Goal: Task Accomplishment & Management: Complete application form

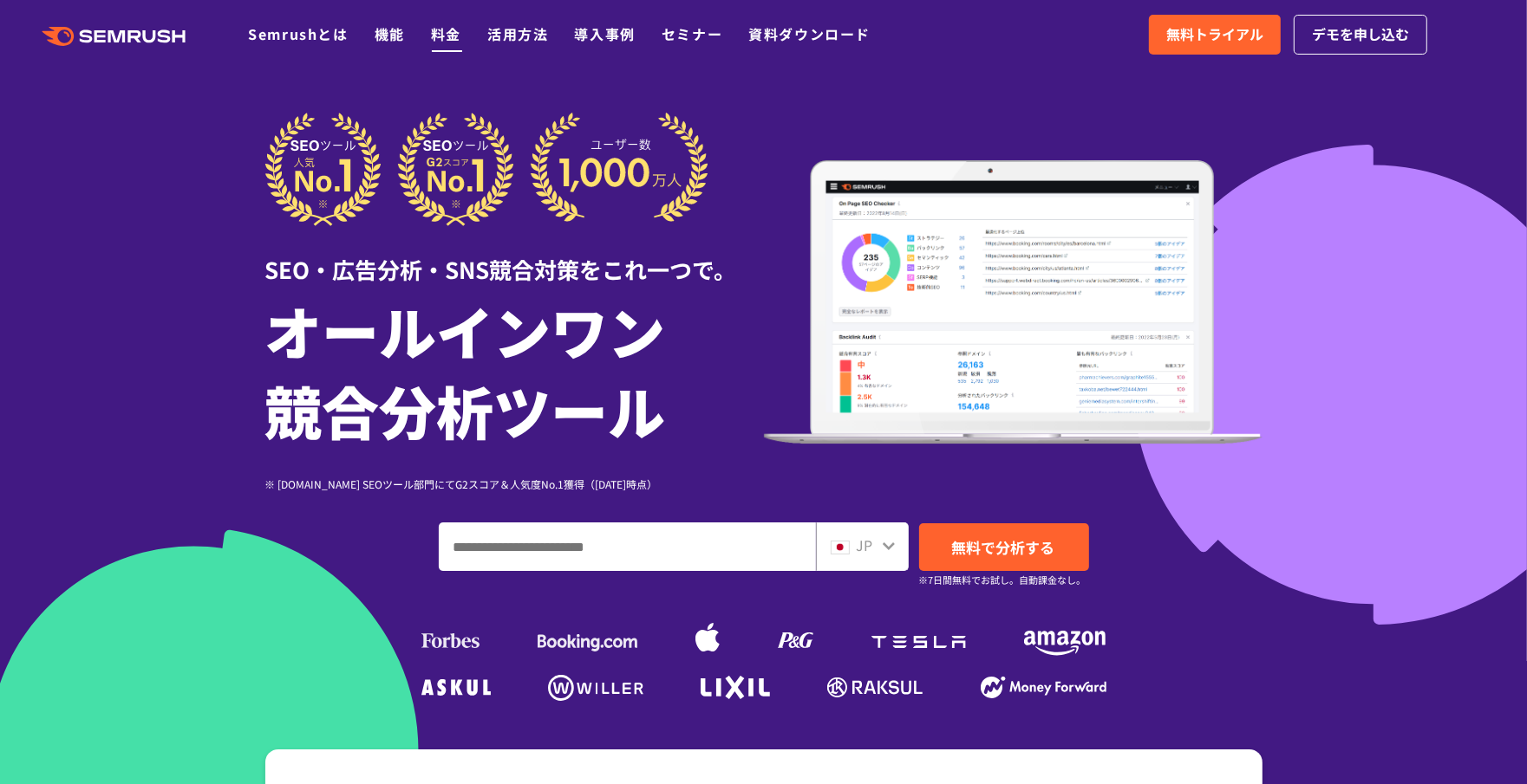
click at [446, 37] on link "料金" at bounding box center [445, 34] width 30 height 21
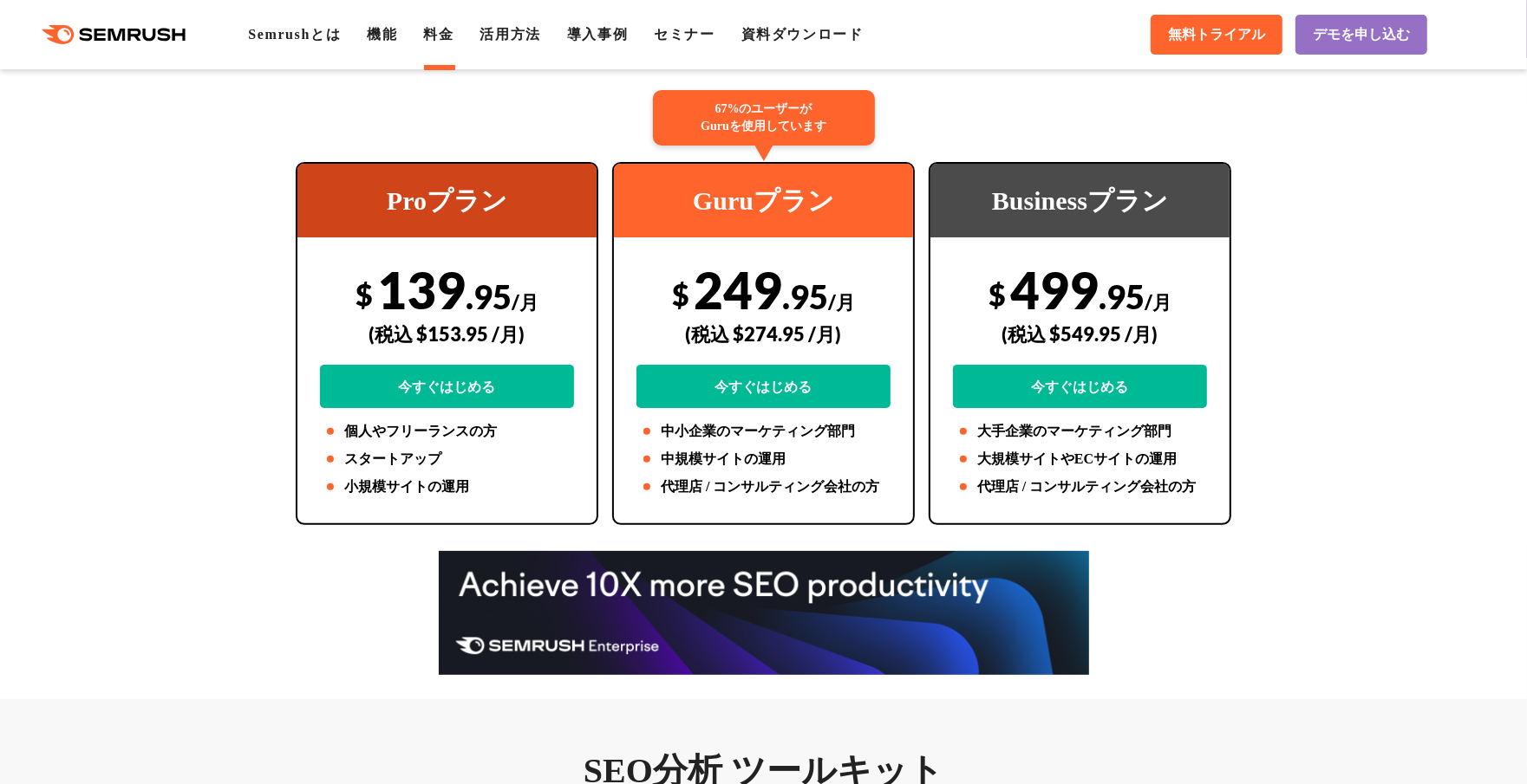
scroll to position [339, 0]
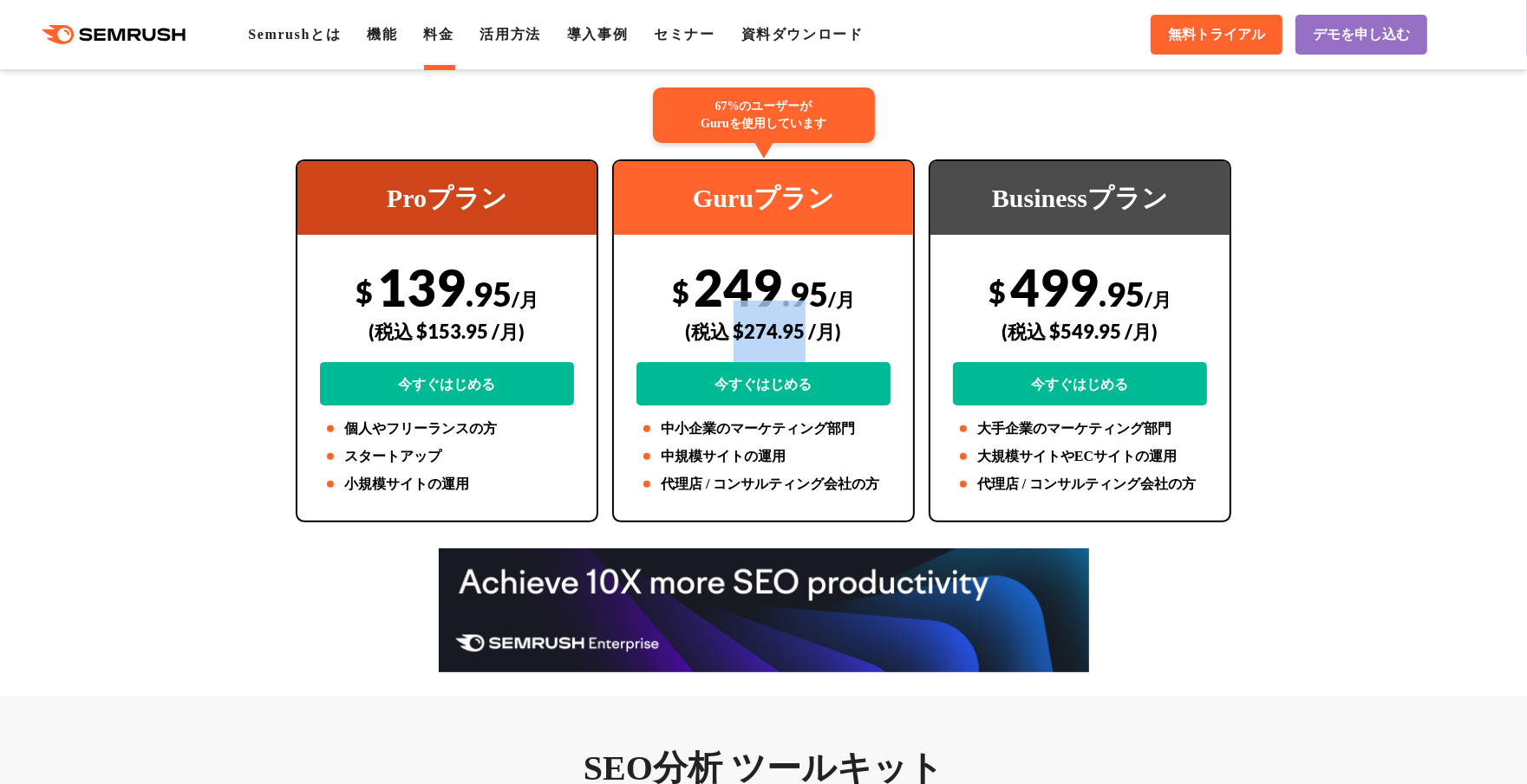
drag, startPoint x: 734, startPoint y: 330, endPoint x: 803, endPoint y: 330, distance: 69.0
click at [803, 330] on div "(税込 $274.95 /月)" at bounding box center [764, 332] width 254 height 62
copy div "$274.95"
click at [1347, 34] on span "デモを申し込む" at bounding box center [1360, 35] width 97 height 18
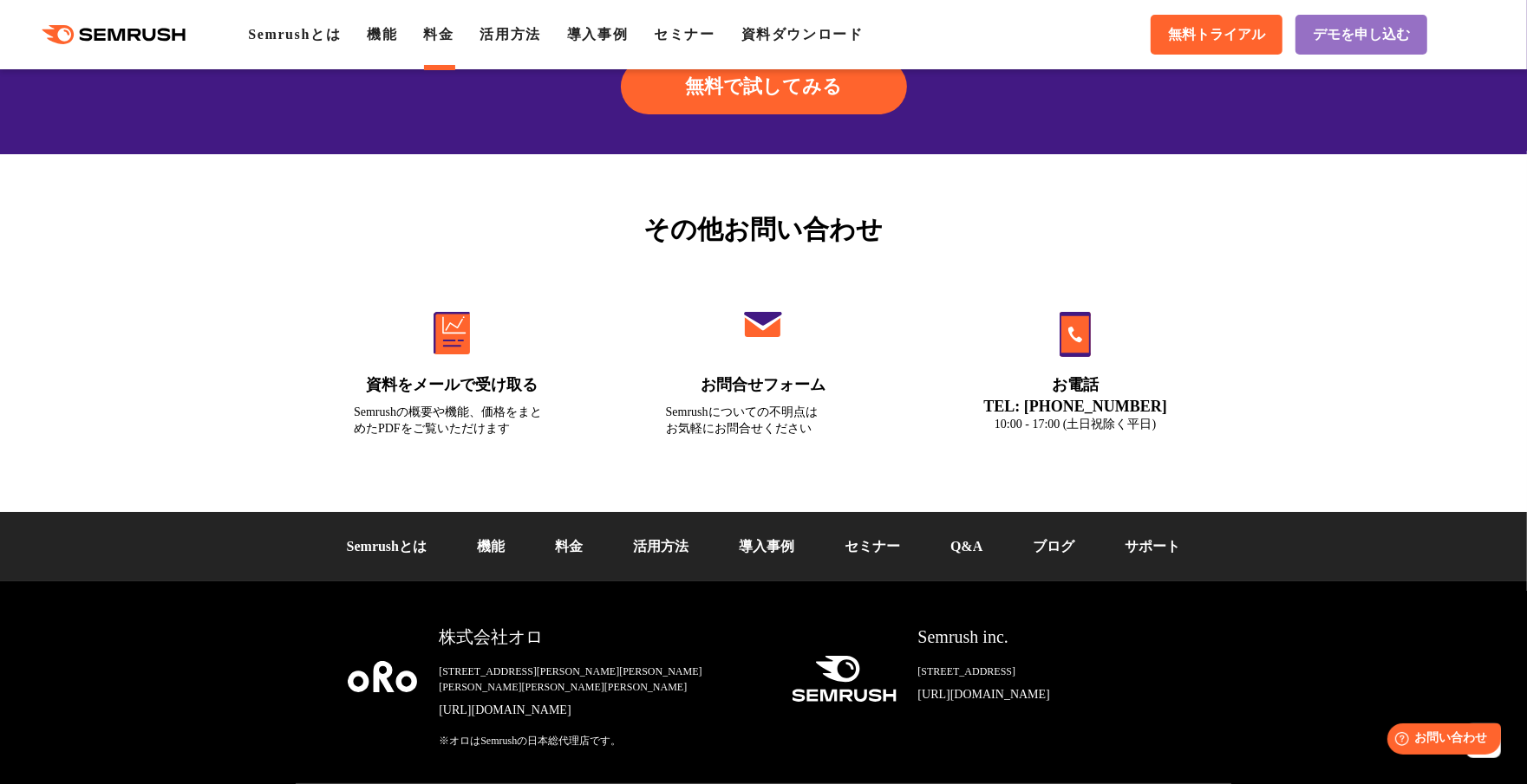
scroll to position [5794, 0]
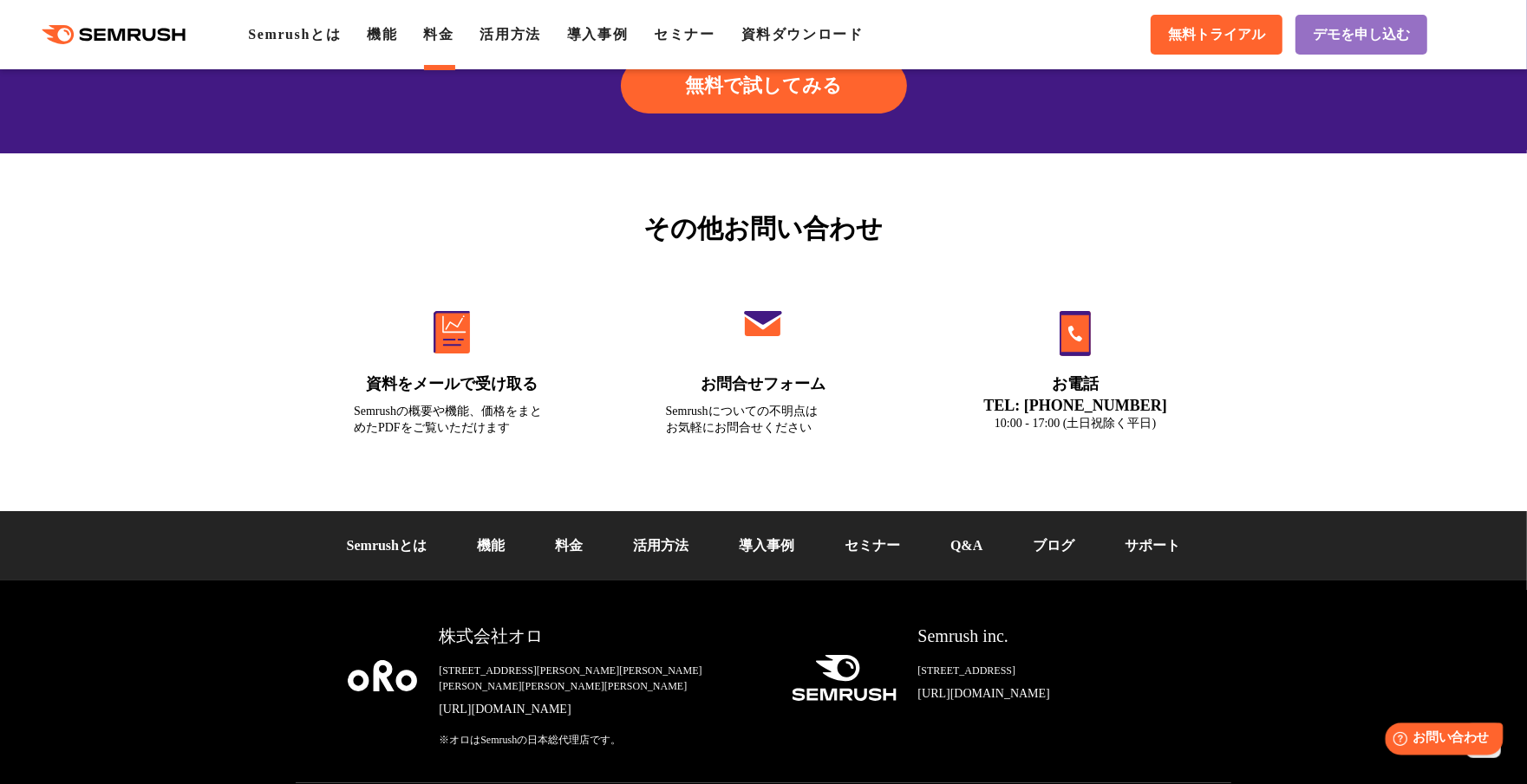
click at [1461, 744] on span "お問い合わせ" at bounding box center [1449, 738] width 75 height 16
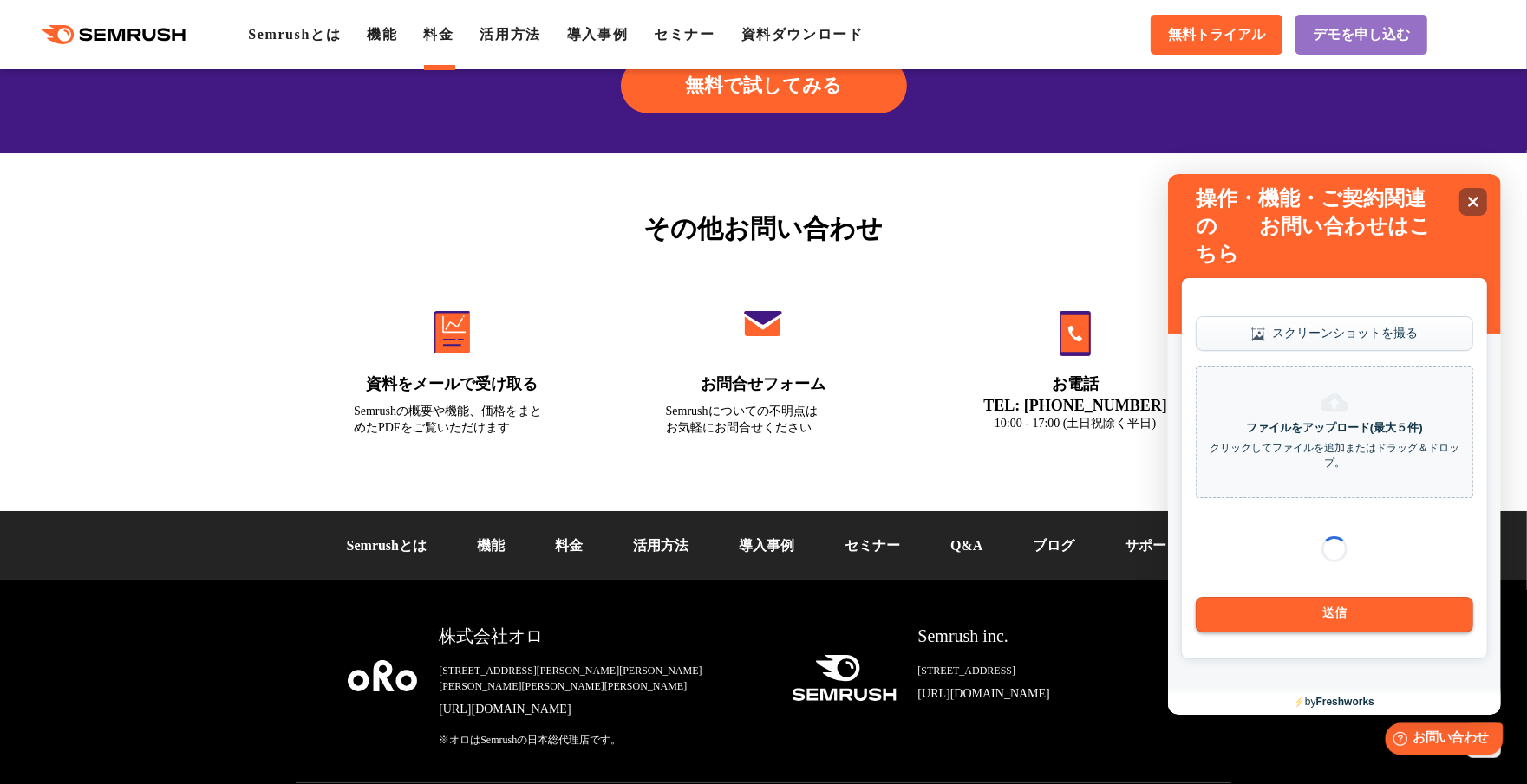
scroll to position [0, 0]
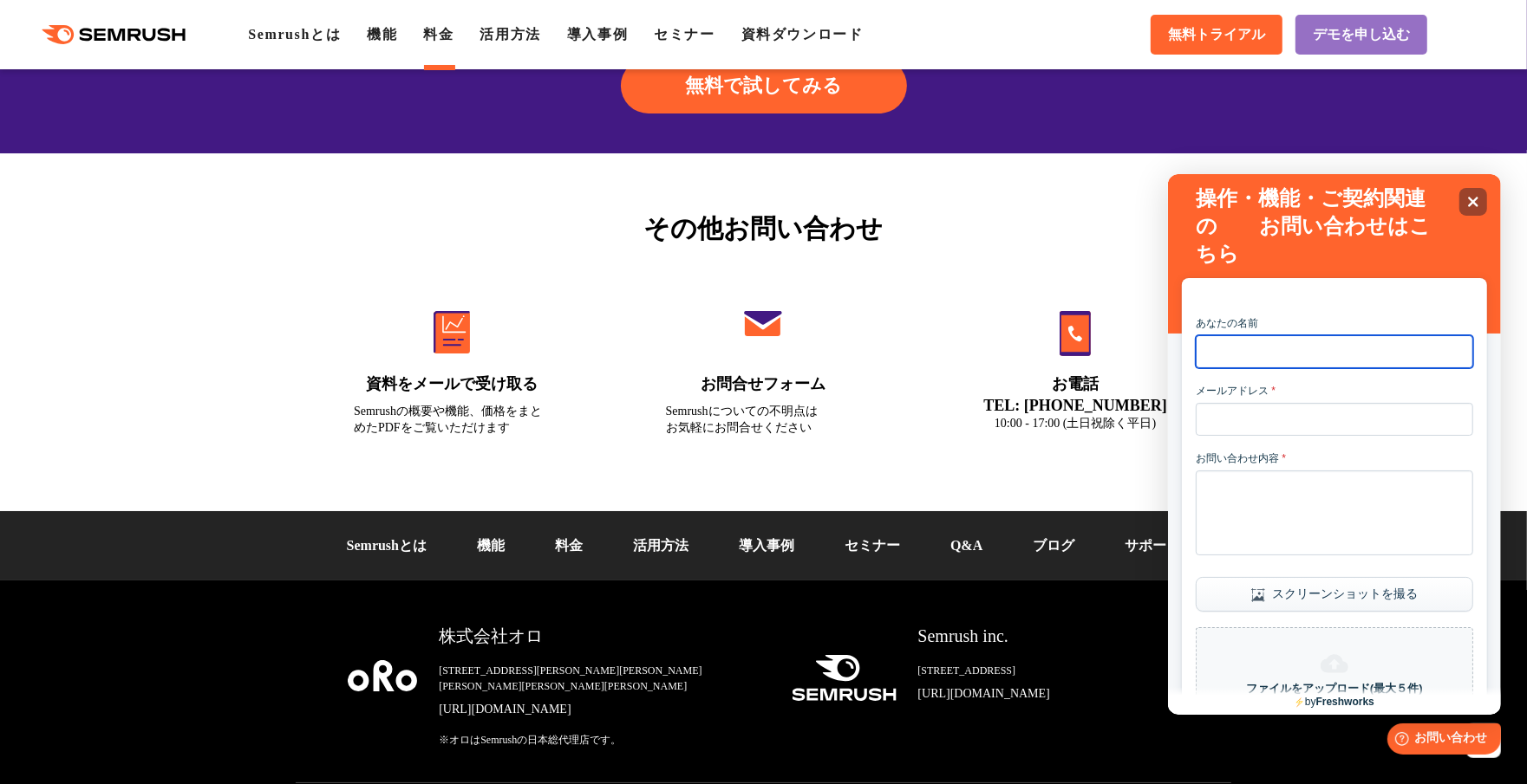
click at [1280, 352] on input "あなたの名前" at bounding box center [1333, 351] width 277 height 33
type input "****"
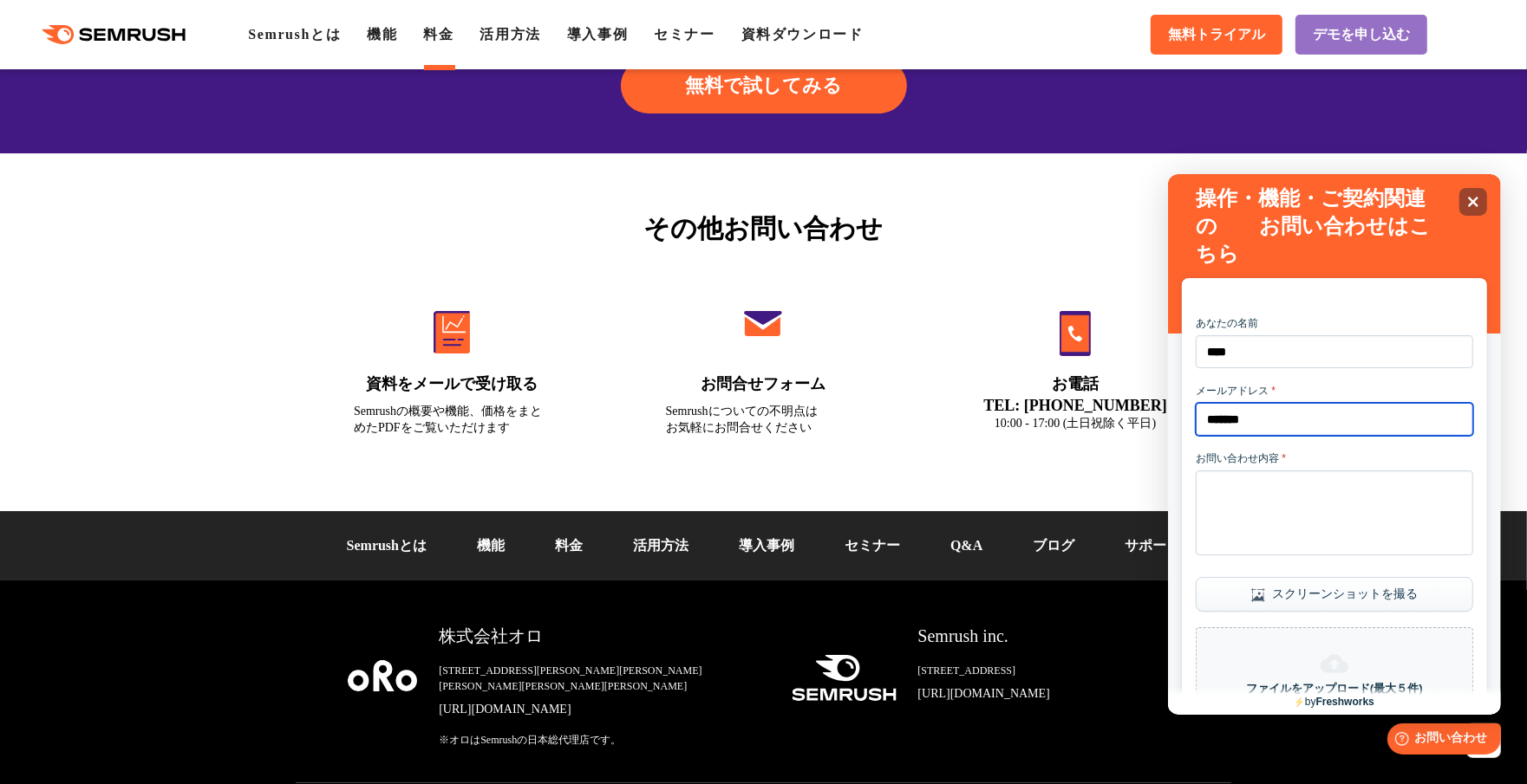
type input "**********"
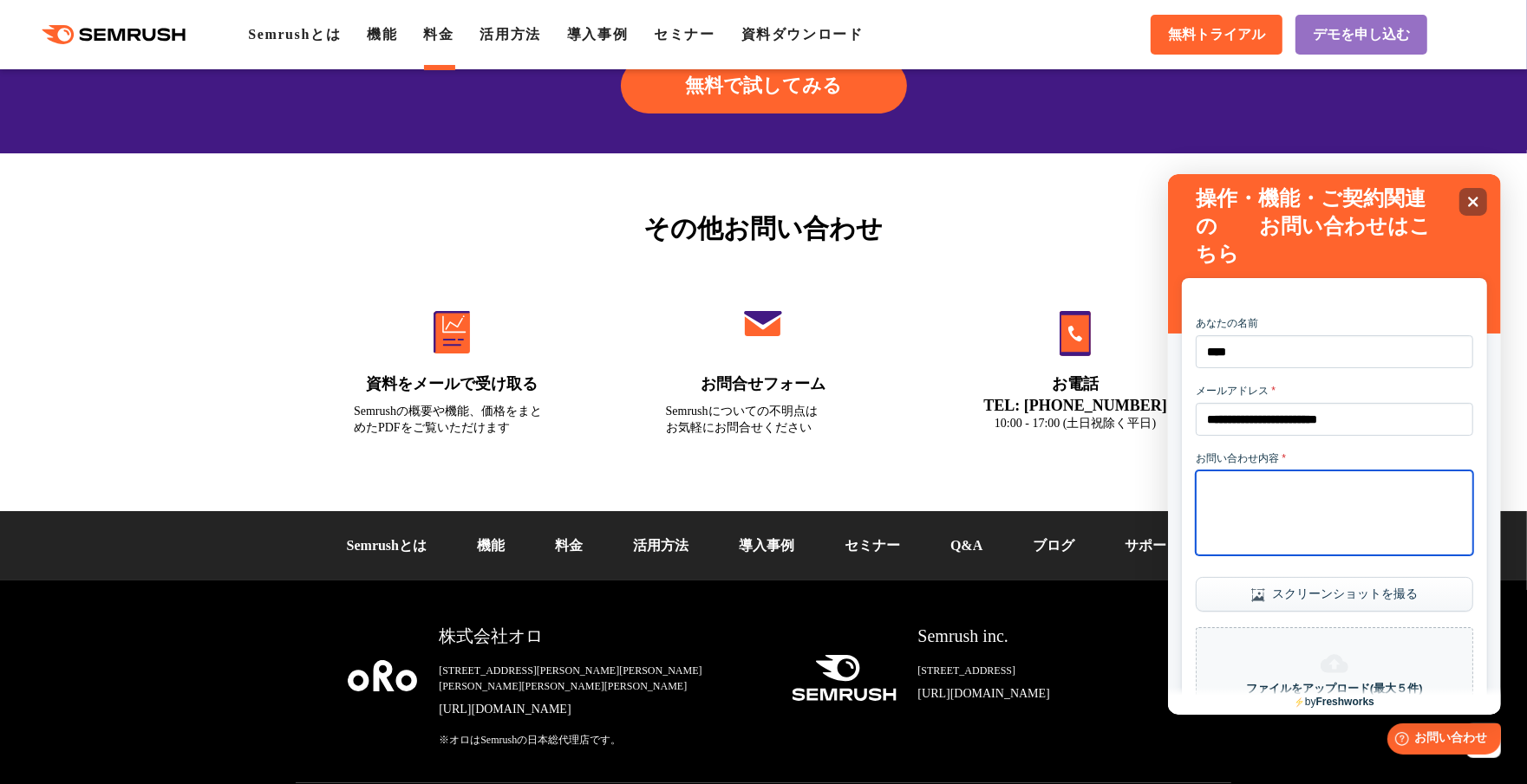
click at [1286, 495] on textarea "お問い合わせ内容 *" at bounding box center [1333, 512] width 277 height 85
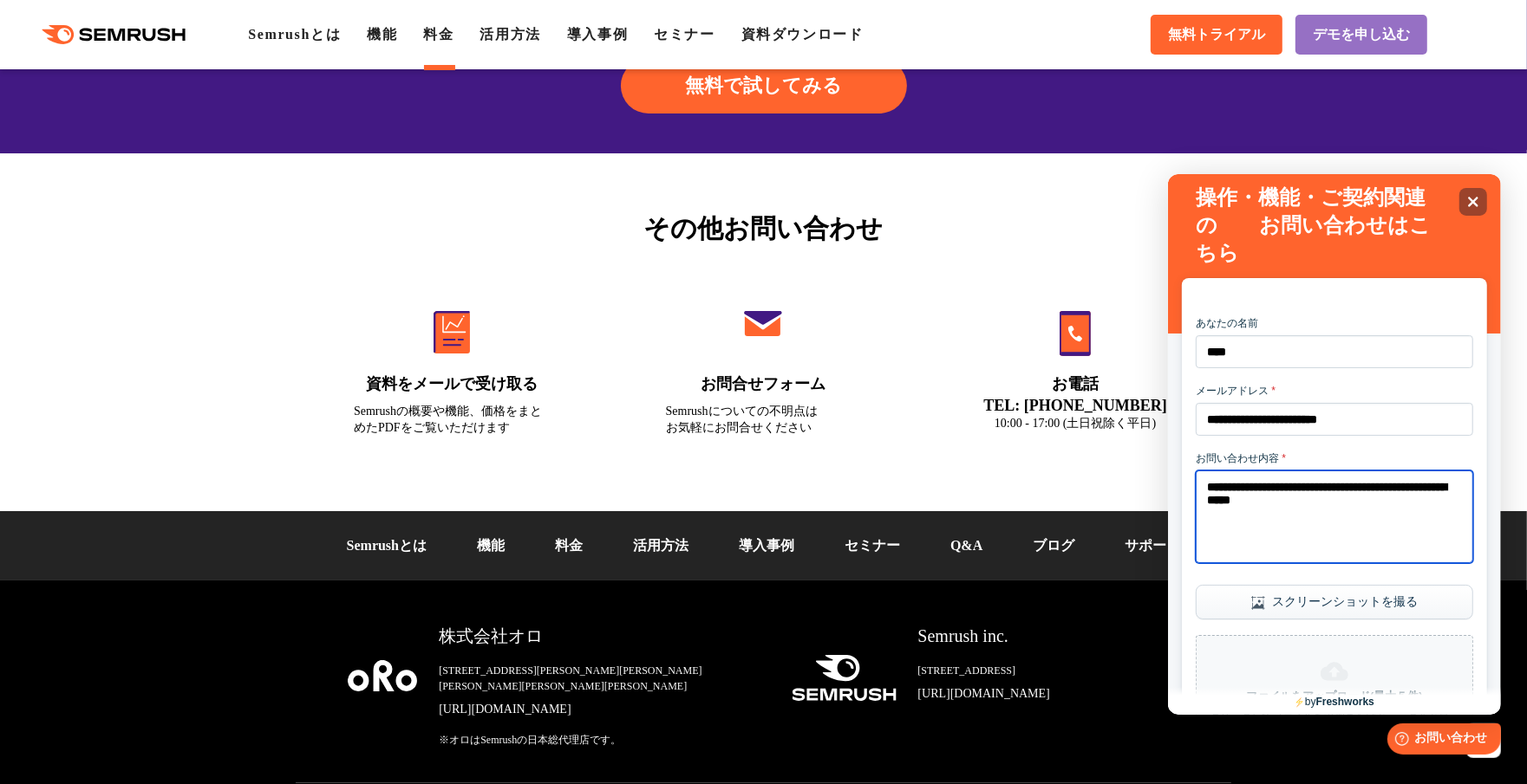
scroll to position [219, 0]
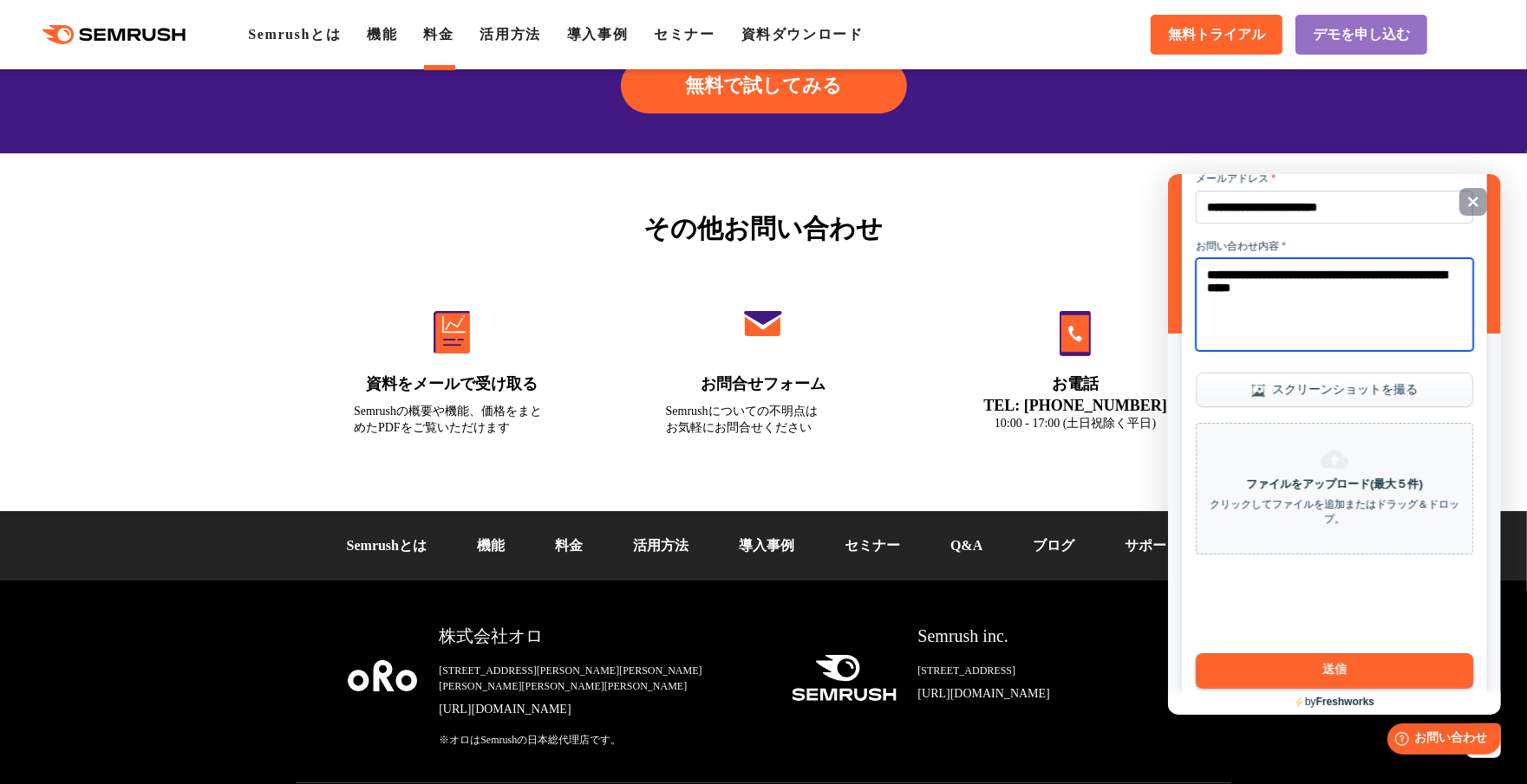
type textarea "**********"
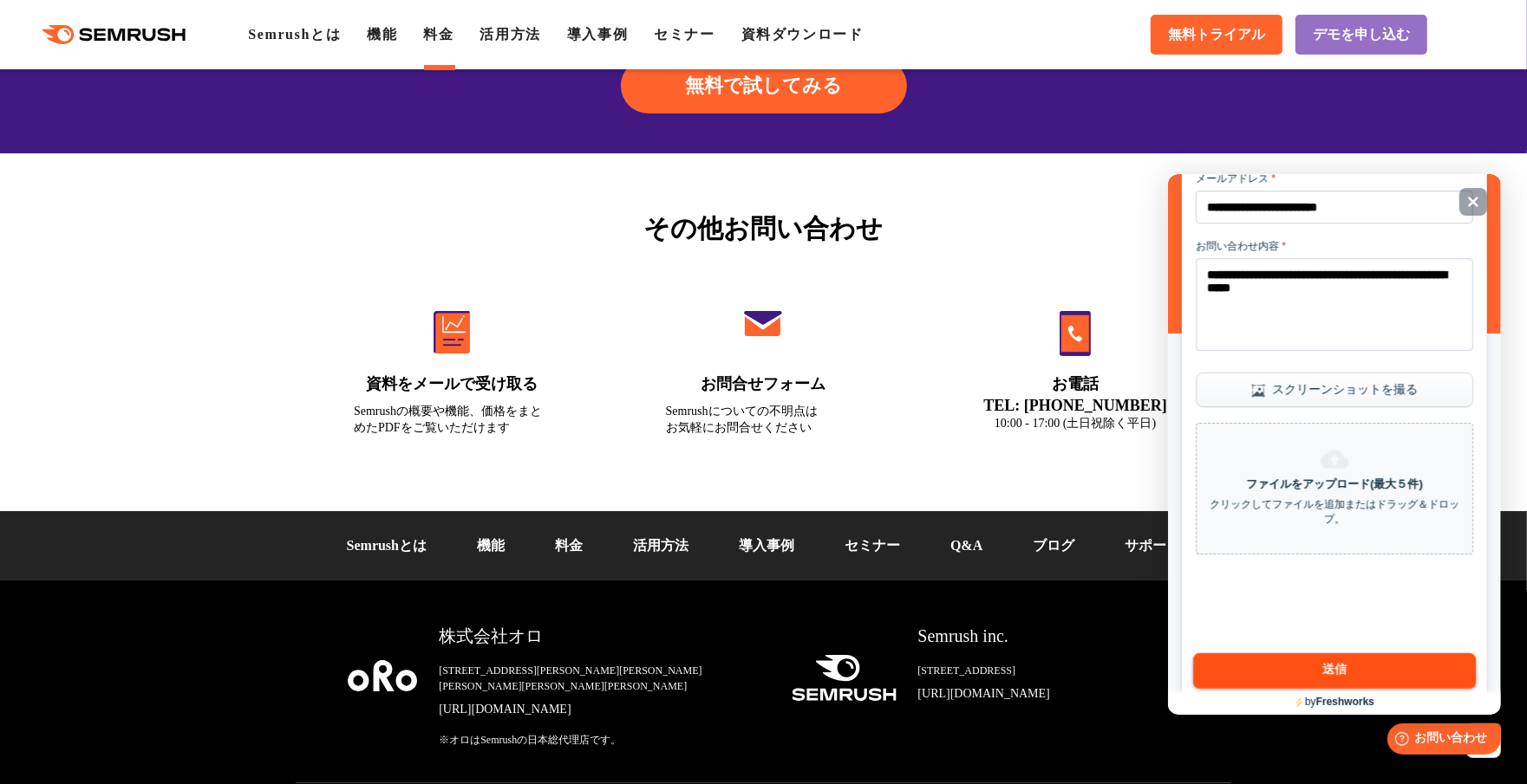
click at [1333, 675] on button "送信" at bounding box center [1334, 670] width 283 height 36
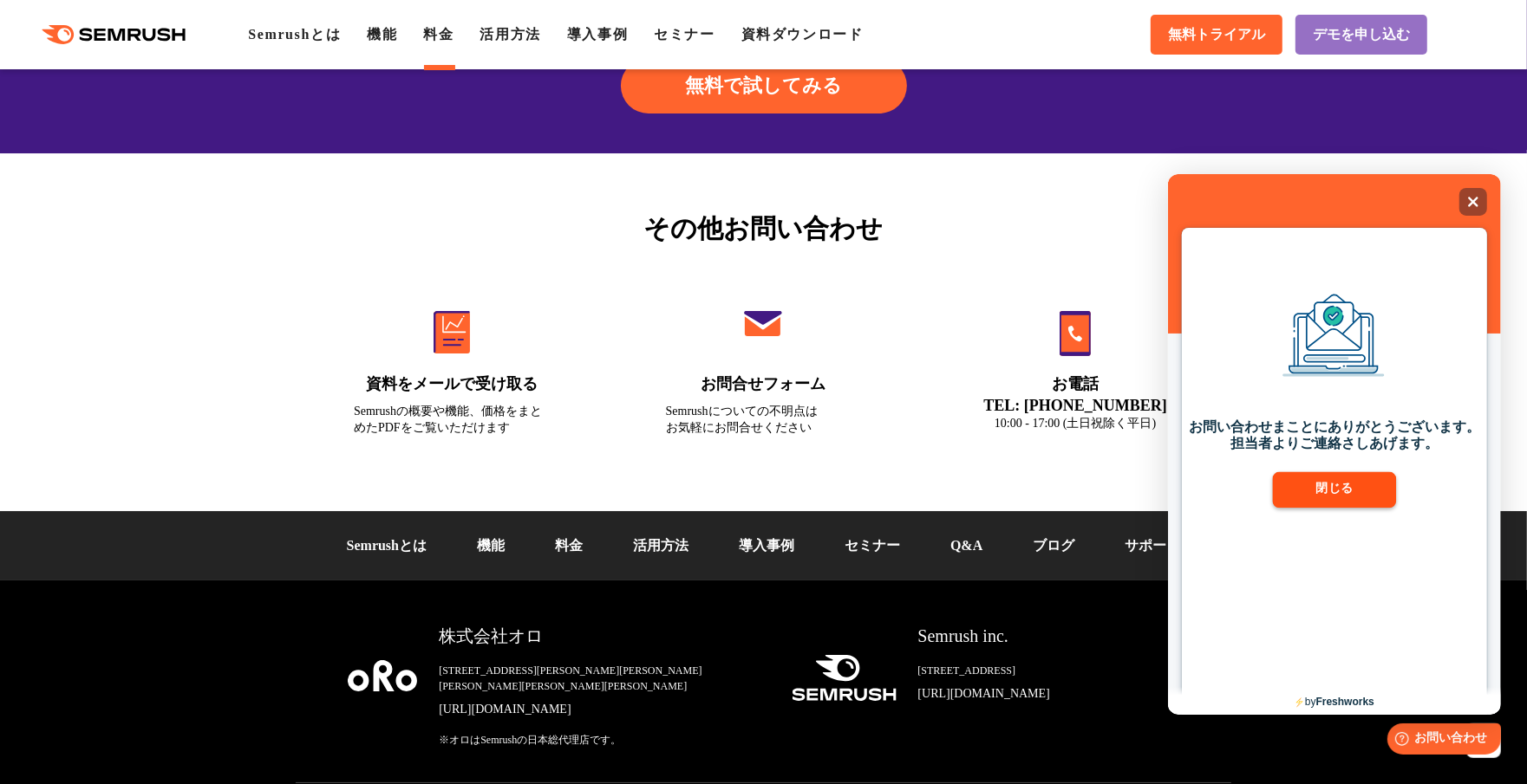
click at [1347, 482] on button "閉じる" at bounding box center [1333, 489] width 124 height 36
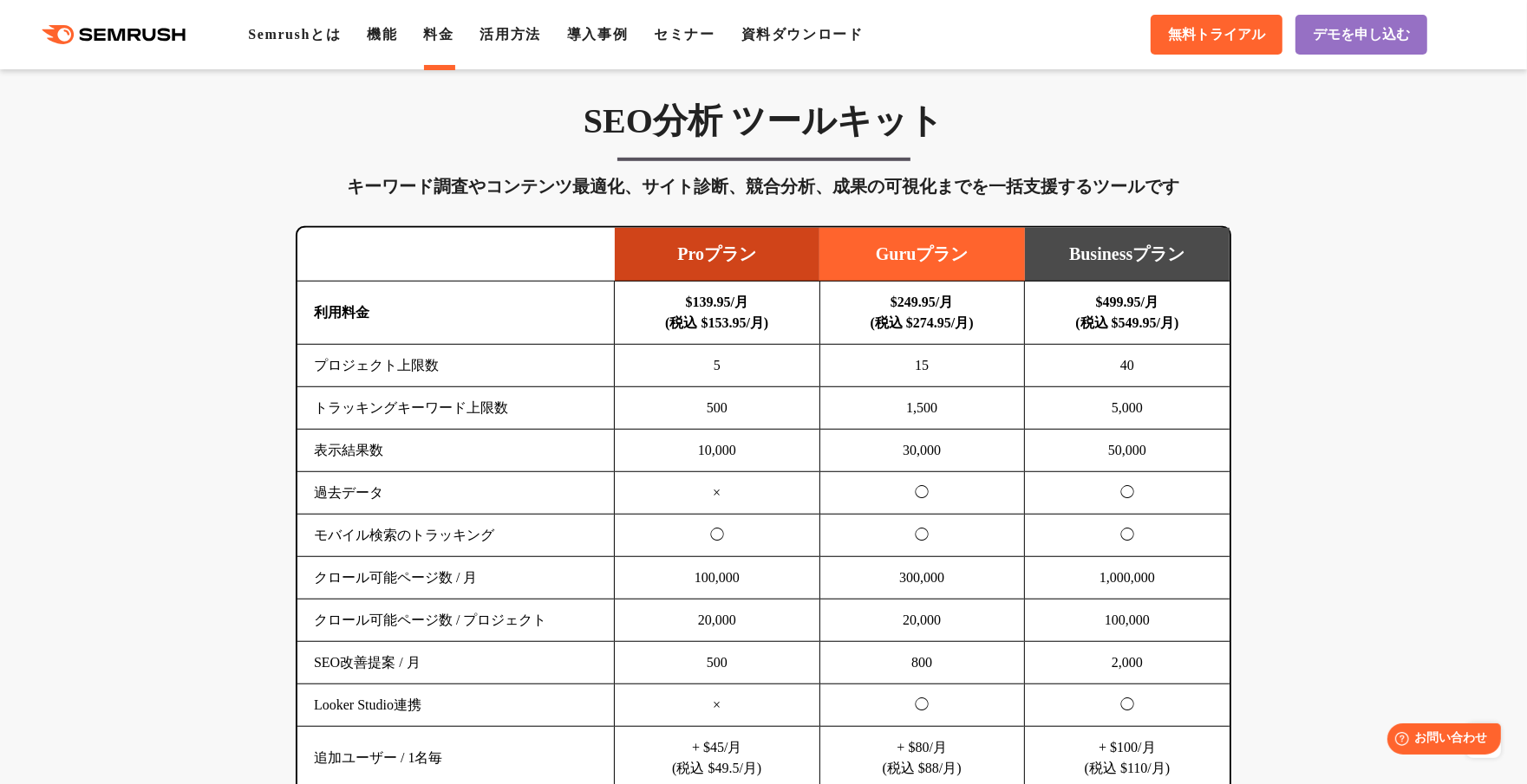
scroll to position [1015, 0]
